Goal: Navigation & Orientation: Find specific page/section

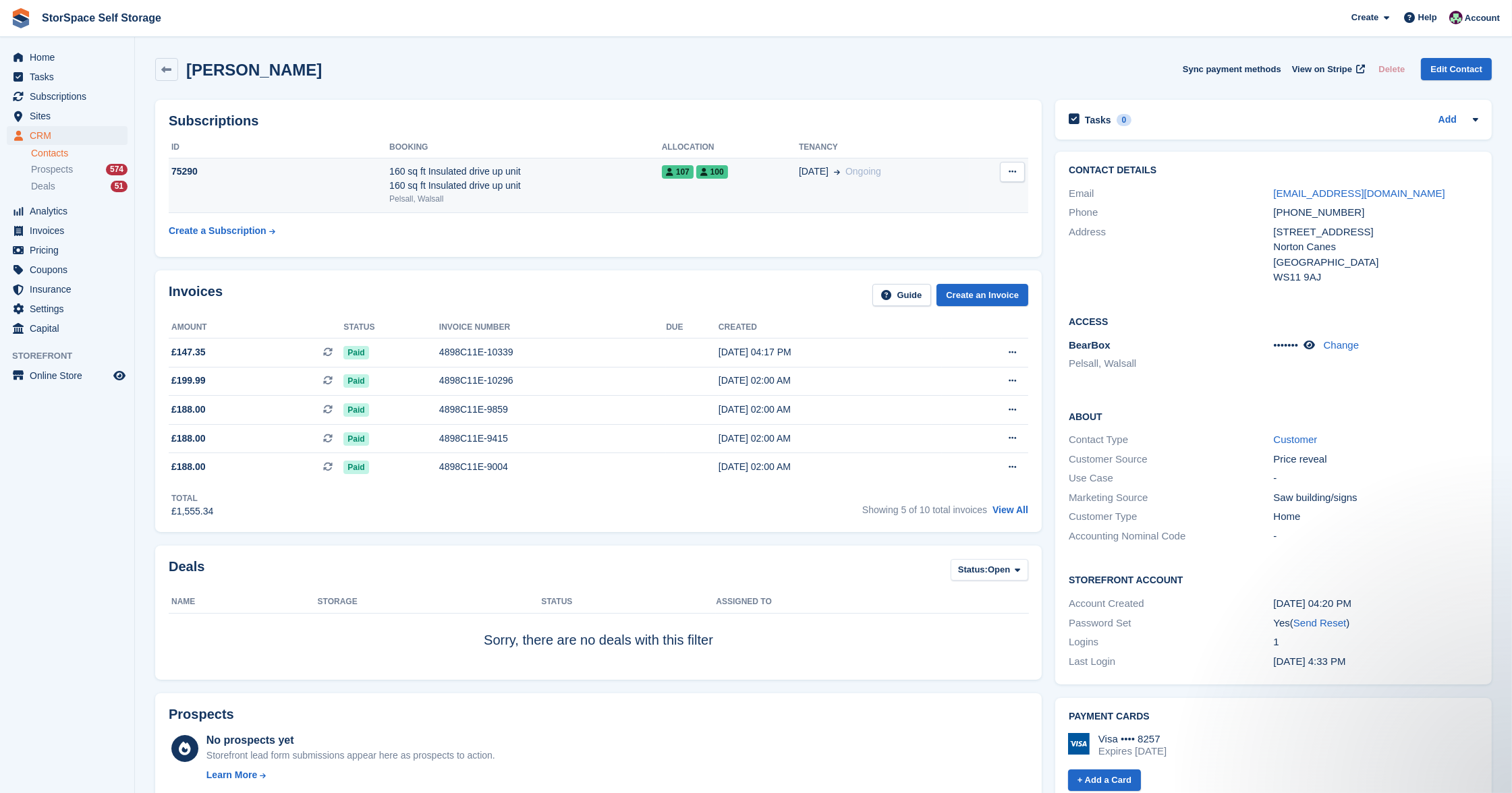
click at [564, 169] on div "160 sq ft Insulated drive up unit 160 sq ft Insulated drive up unit" at bounding box center [525, 179] width 273 height 28
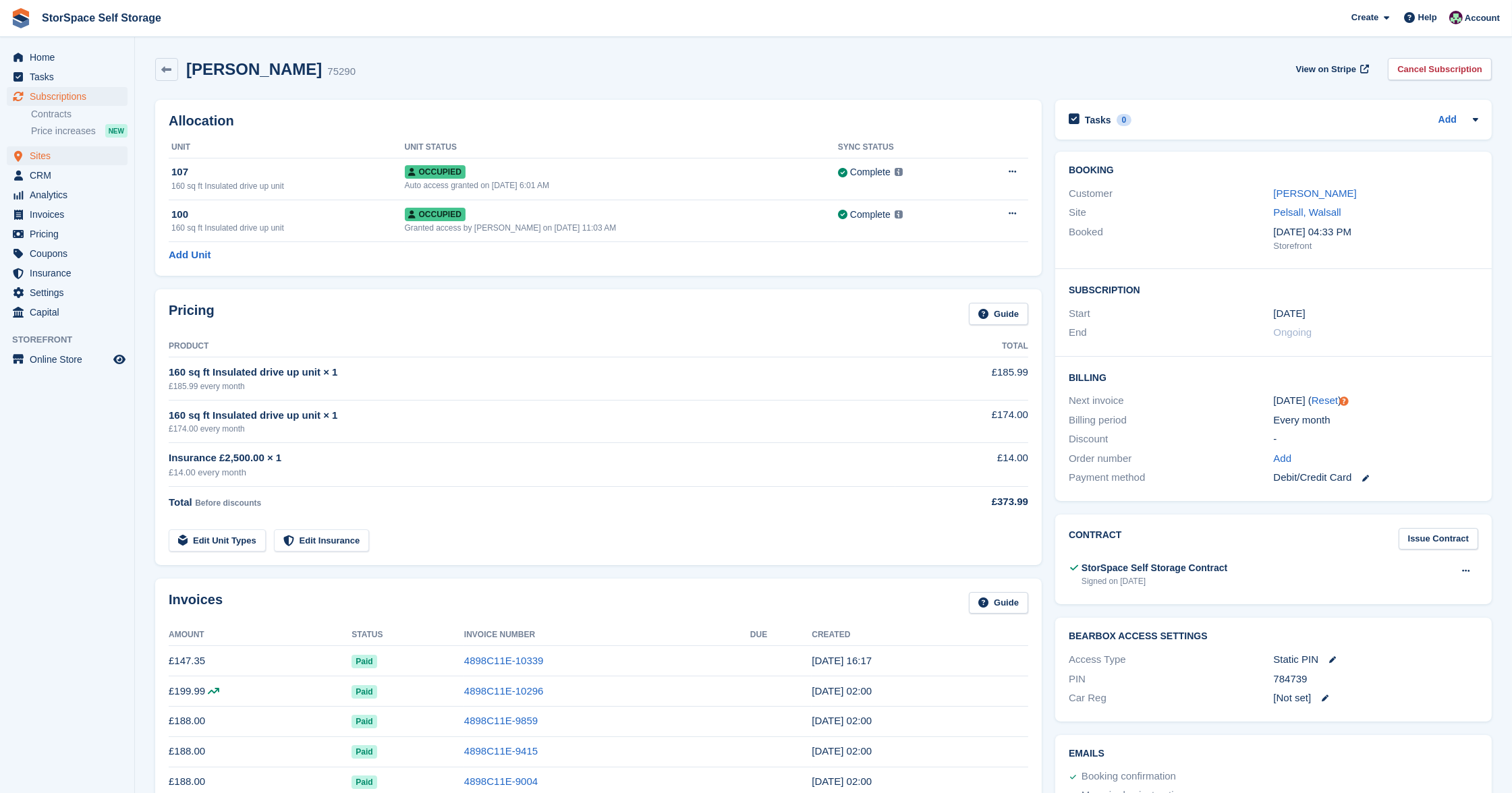
click at [62, 154] on span "Sites" at bounding box center [70, 156] width 81 height 19
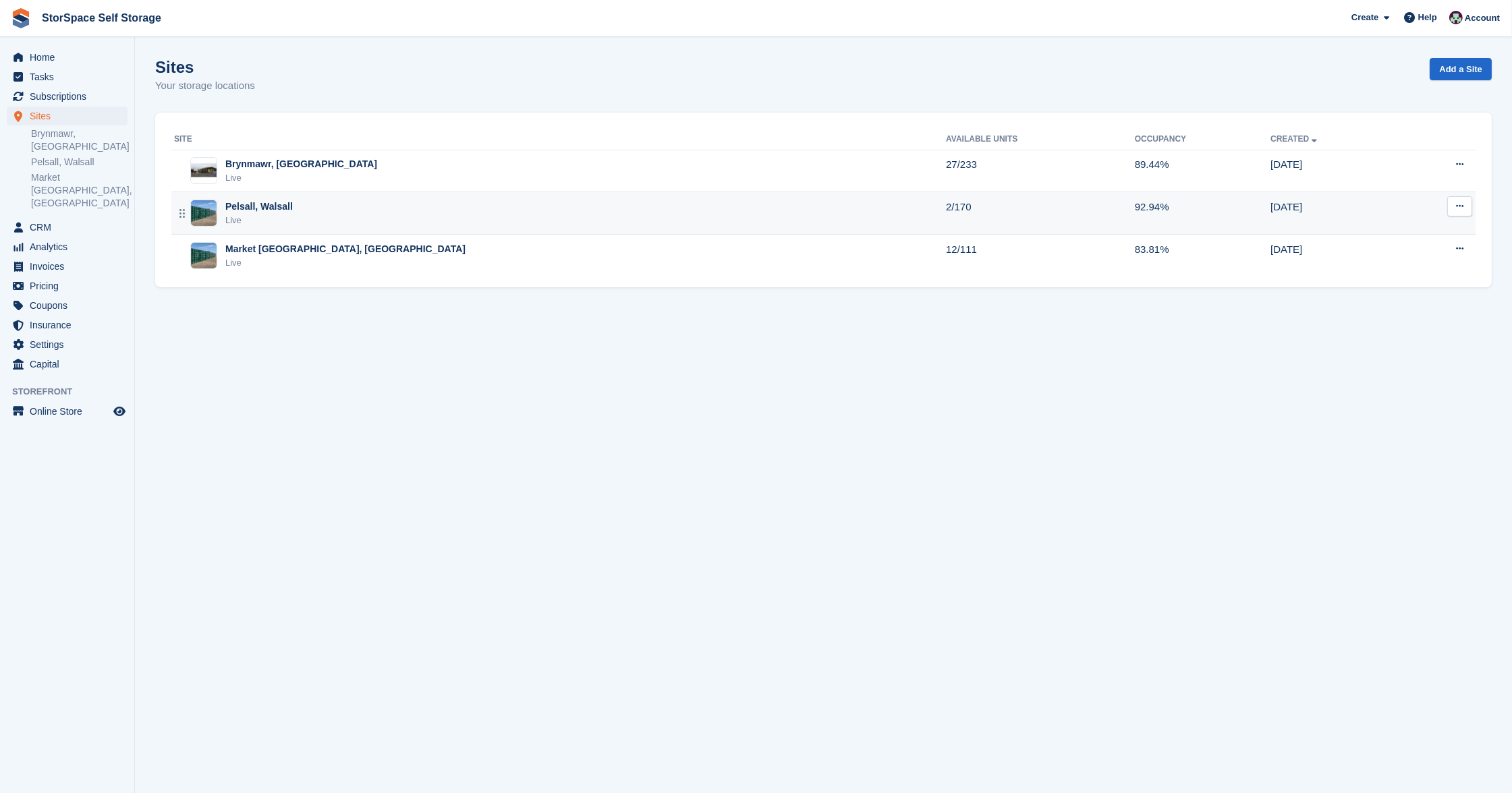
click at [469, 218] on div "Pelsall, Walsall Live" at bounding box center [560, 214] width 772 height 28
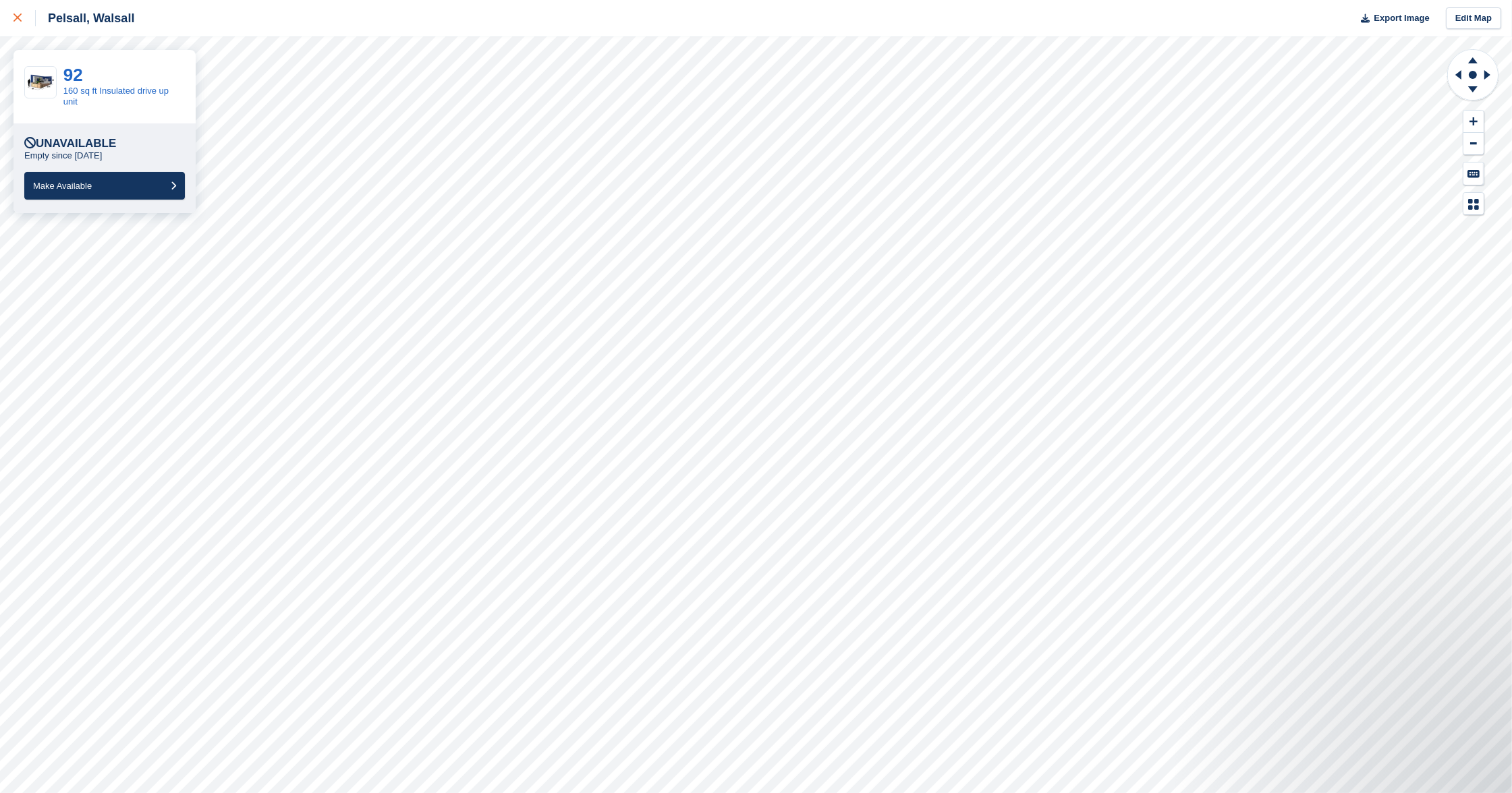
click at [16, 19] on icon at bounding box center [17, 17] width 8 height 8
click at [20, 16] on icon at bounding box center [17, 17] width 8 height 8
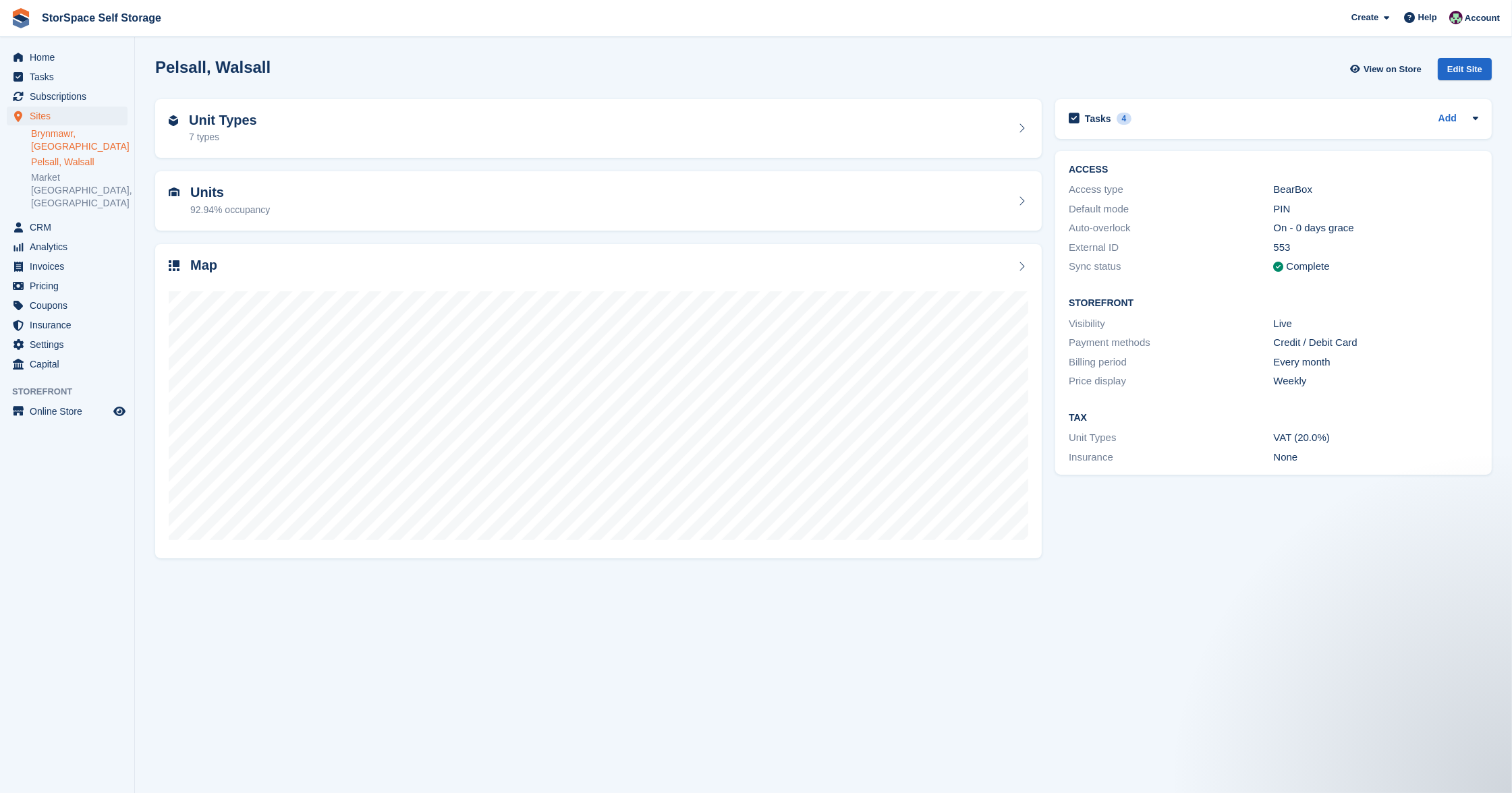
click at [67, 133] on link "Brynmawr, [GEOGRAPHIC_DATA]" at bounding box center [79, 140] width 96 height 26
